Goal: Browse casually

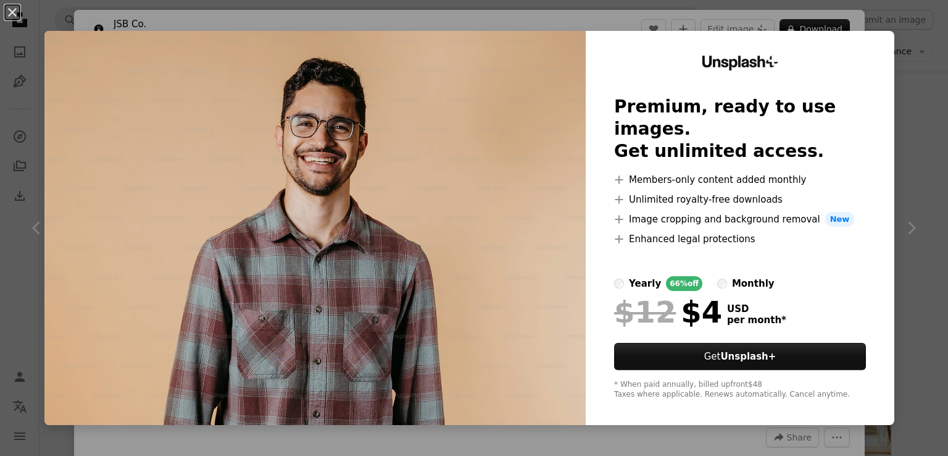
scroll to position [64, 0]
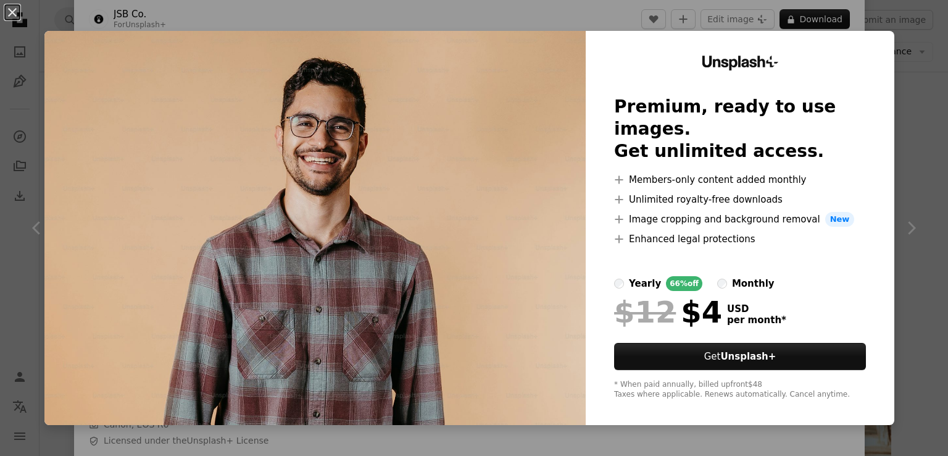
click at [919, 196] on div "An X shape Unsplash+ Premium, ready to use images. Get unlimited access. A plus…" at bounding box center [474, 228] width 948 height 456
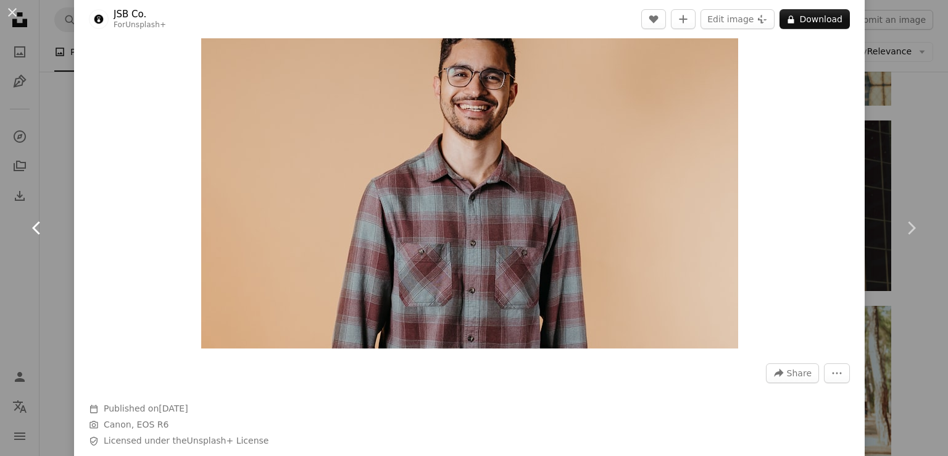
click at [37, 259] on link "Chevron left" at bounding box center [37, 228] width 74 height 119
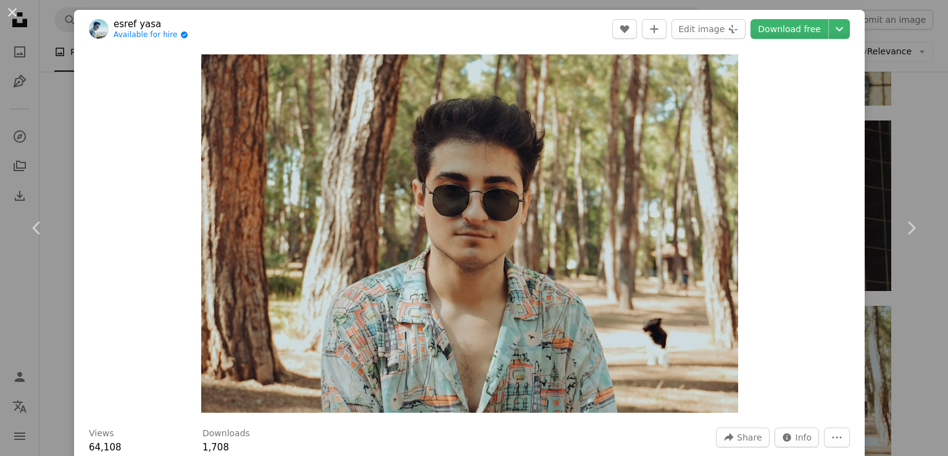
click at [881, 94] on div "An X shape Chevron left Chevron right esref yasa Available for hire A checkmark…" at bounding box center [474, 228] width 948 height 456
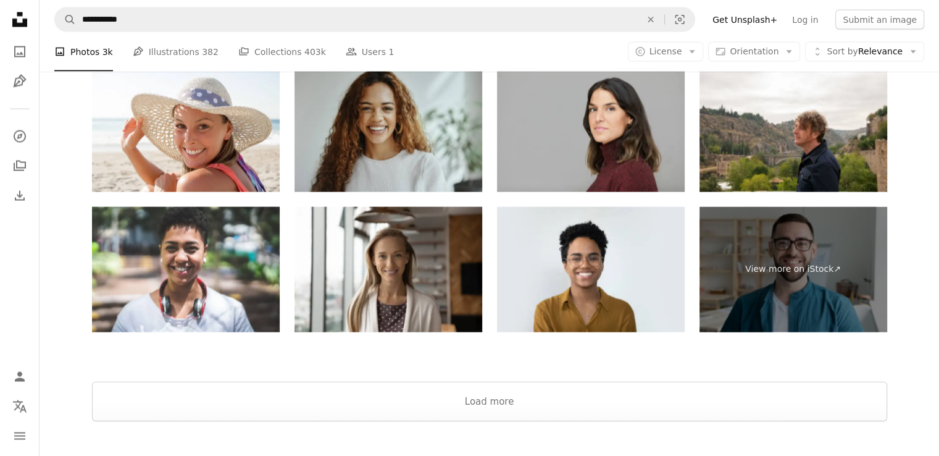
scroll to position [2559, 0]
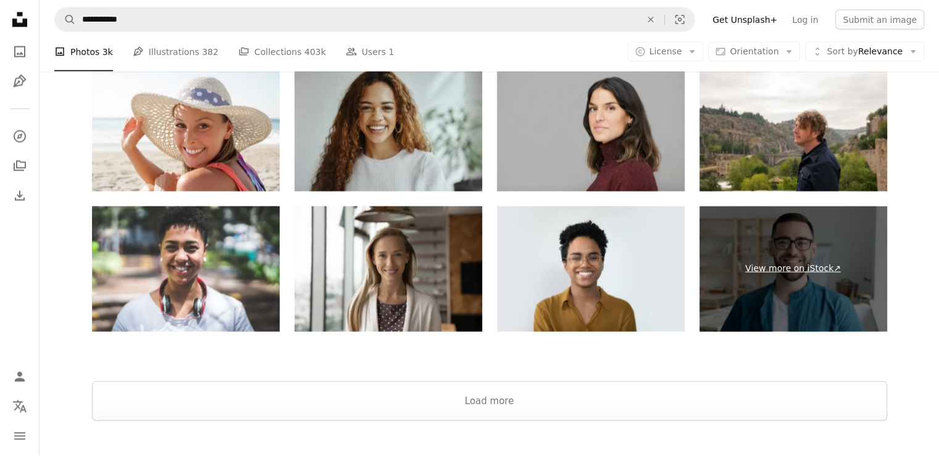
click at [785, 276] on link "View more on iStock ↗" at bounding box center [794, 268] width 188 height 125
